Goal: Transaction & Acquisition: Purchase product/service

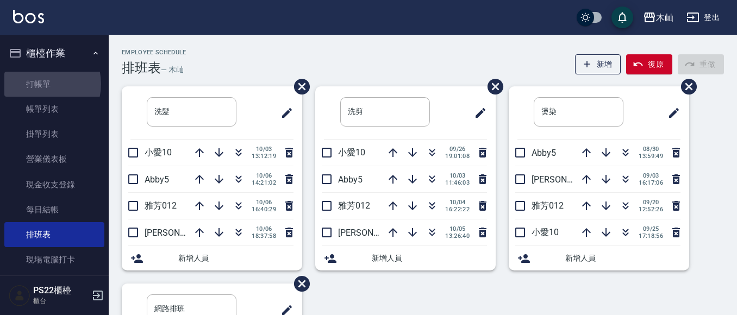
click at [39, 84] on link "打帳單" at bounding box center [54, 84] width 100 height 25
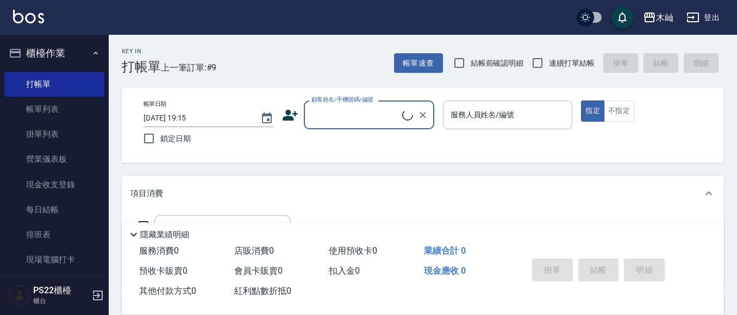
click at [350, 108] on input "顧客姓名/手機號碼/編號" at bounding box center [356, 114] width 94 height 19
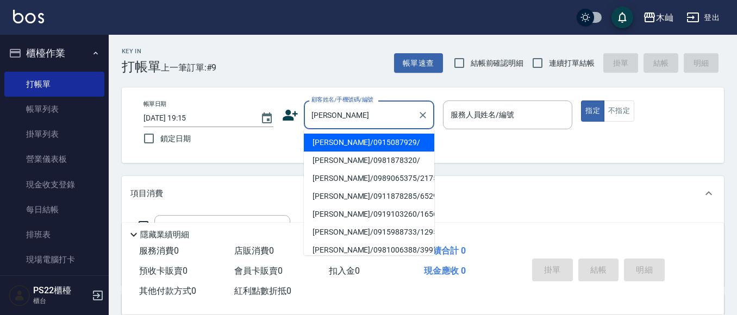
click at [375, 143] on li "[PERSON_NAME]/0915087929/" at bounding box center [369, 143] width 131 height 18
type input "[PERSON_NAME]/0915087929/"
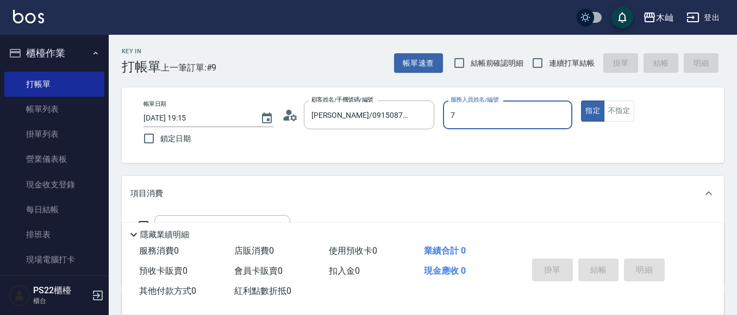
type input "[PERSON_NAME]-7"
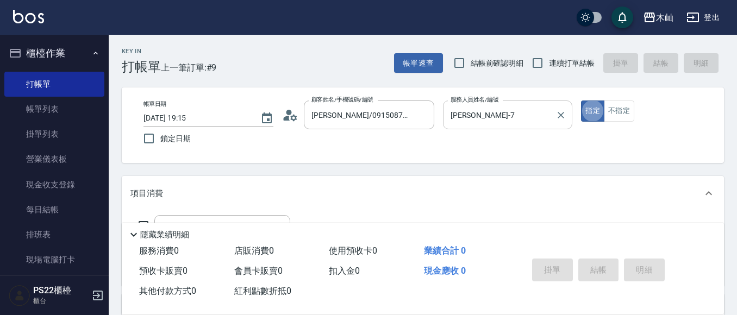
type button "true"
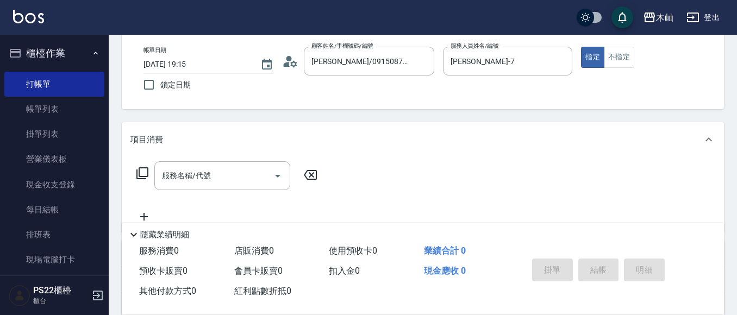
scroll to position [54, 0]
click at [191, 177] on input "服務名稱/代號" at bounding box center [214, 175] width 110 height 19
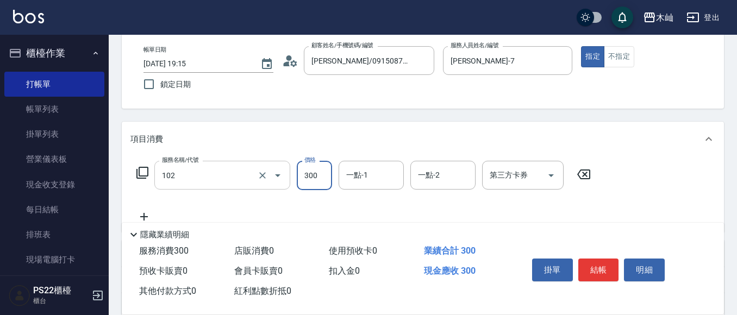
type input "精油洗髮(102)"
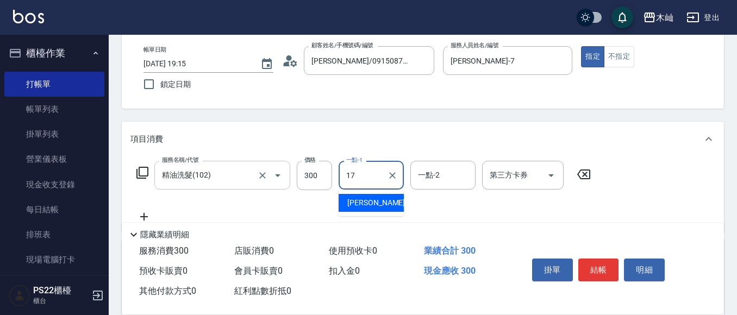
type input "[PERSON_NAME]-17"
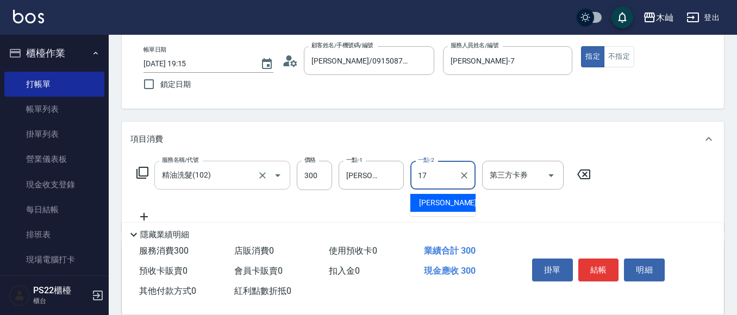
type input "[PERSON_NAME]-17"
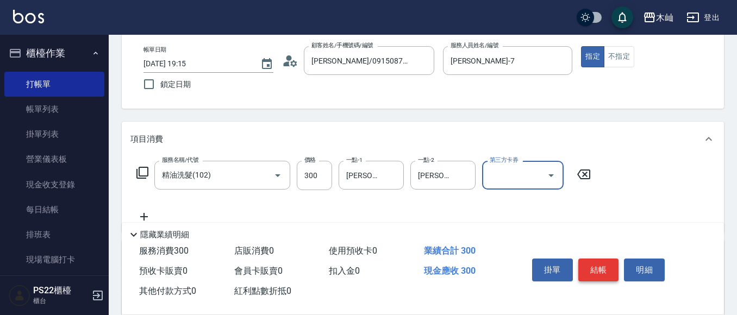
click at [589, 275] on button "結帳" at bounding box center [599, 270] width 41 height 23
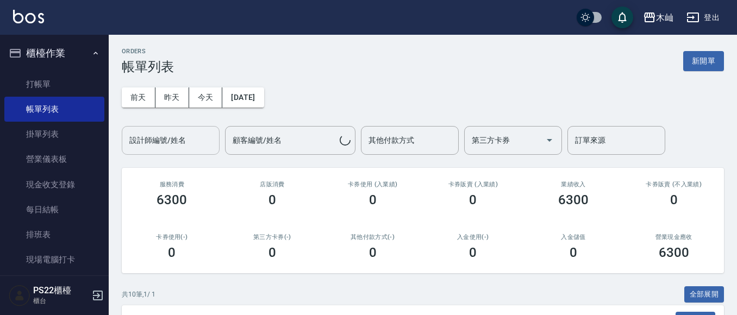
click at [187, 136] on input "設計師編號/姓名" at bounding box center [171, 140] width 88 height 19
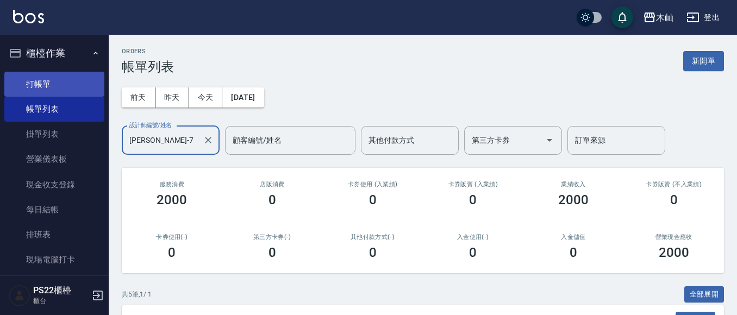
type input "[PERSON_NAME]-7"
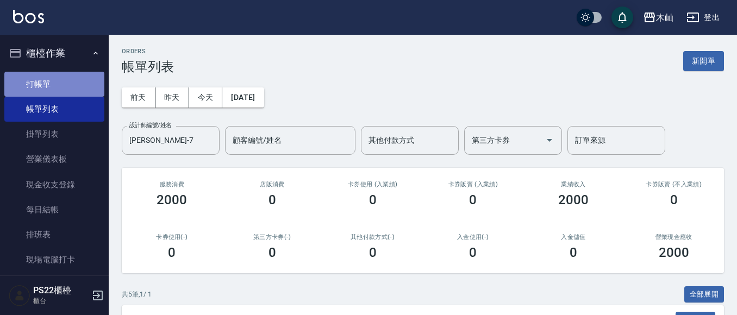
click at [54, 77] on link "打帳單" at bounding box center [54, 84] width 100 height 25
